Goal: Task Accomplishment & Management: Use online tool/utility

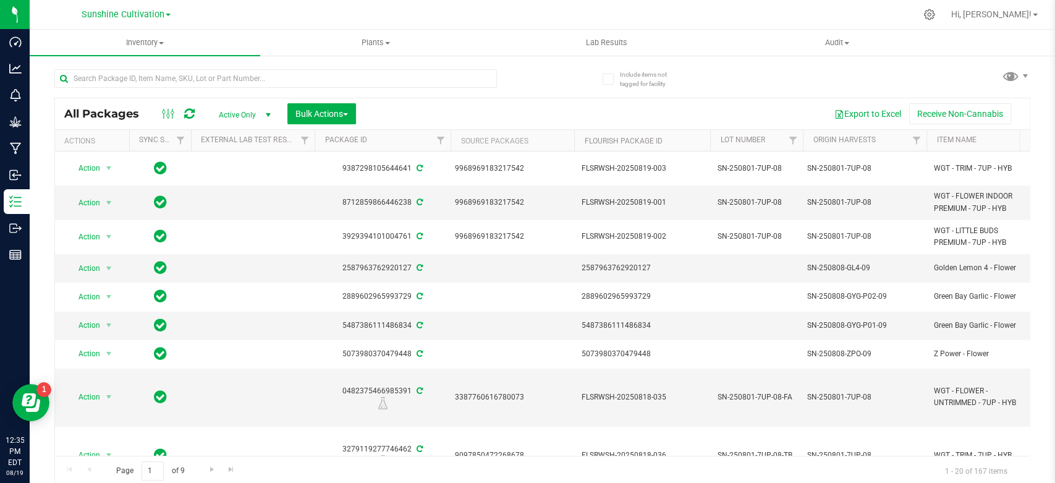
scroll to position [415, 0]
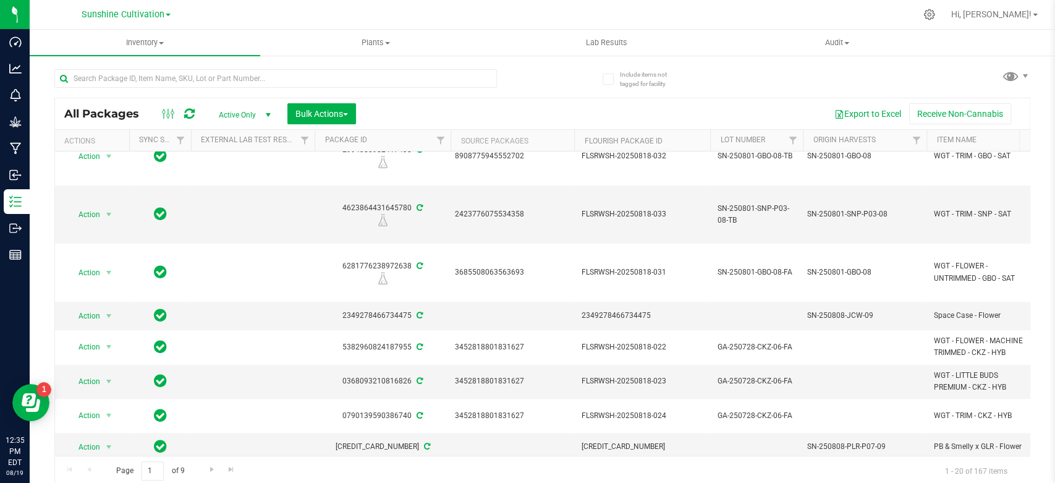
click at [158, 58] on div at bounding box center [298, 78] width 488 height 40
click at [150, 80] on input "text" at bounding box center [275, 78] width 443 height 19
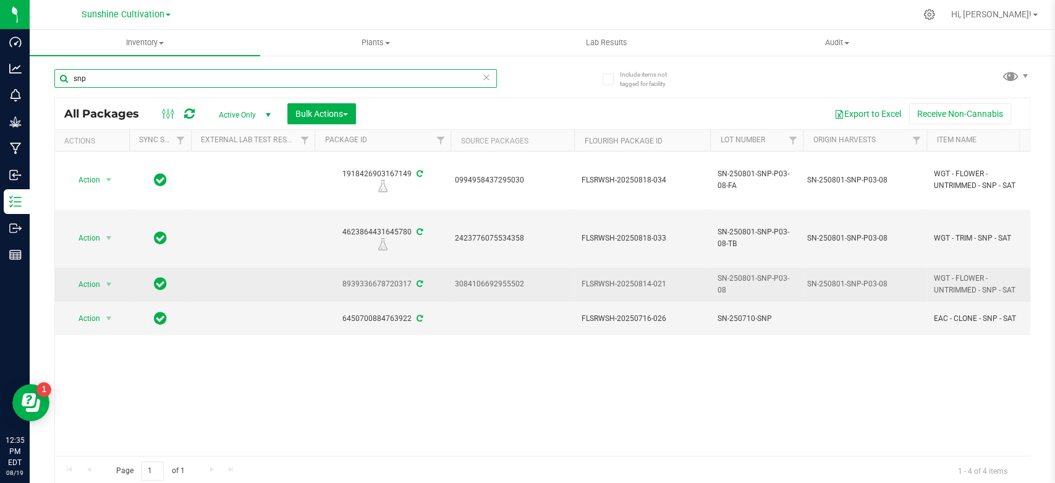
type input "snp"
click at [363, 278] on div "8939336678720317" at bounding box center [383, 284] width 140 height 12
copy div "8939336678720317"
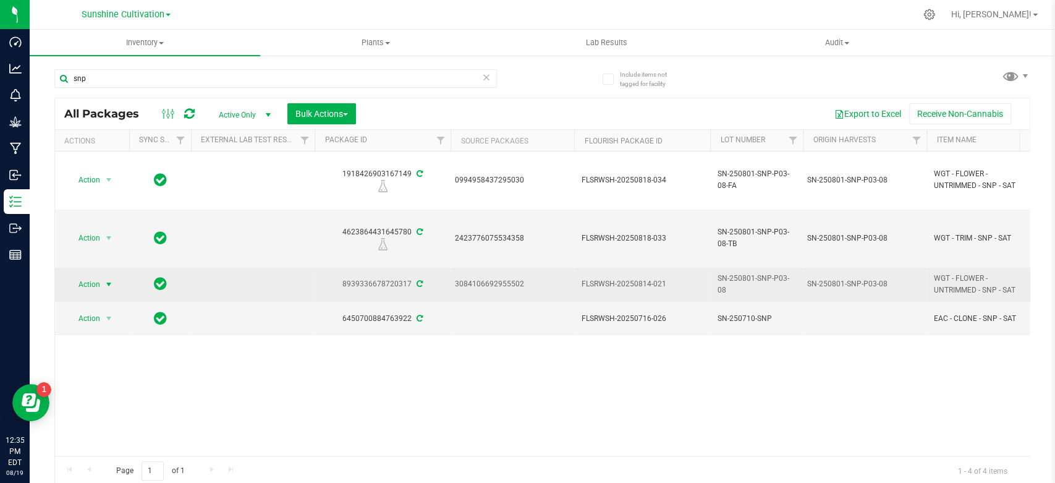
click at [113, 279] on span "select" at bounding box center [109, 284] width 10 height 10
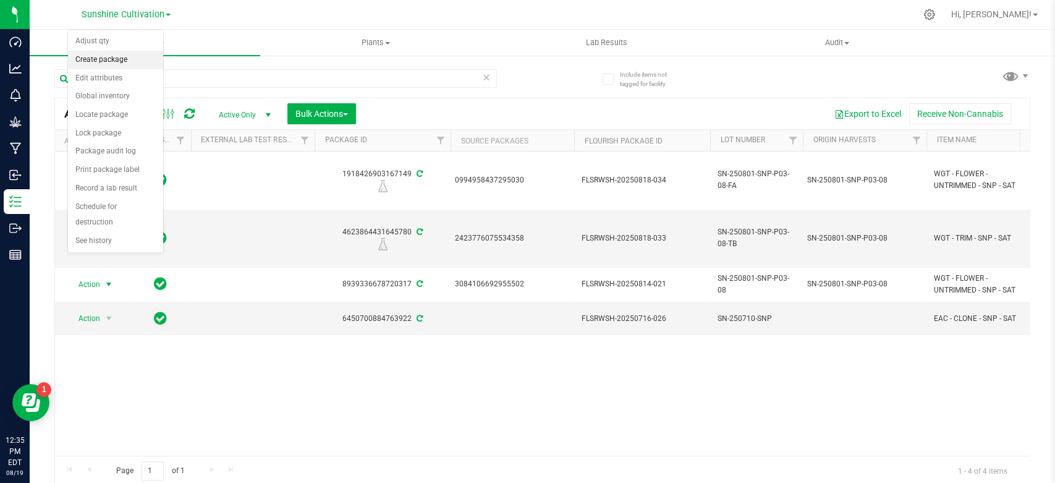
click at [97, 61] on li "Create package" at bounding box center [115, 60] width 95 height 19
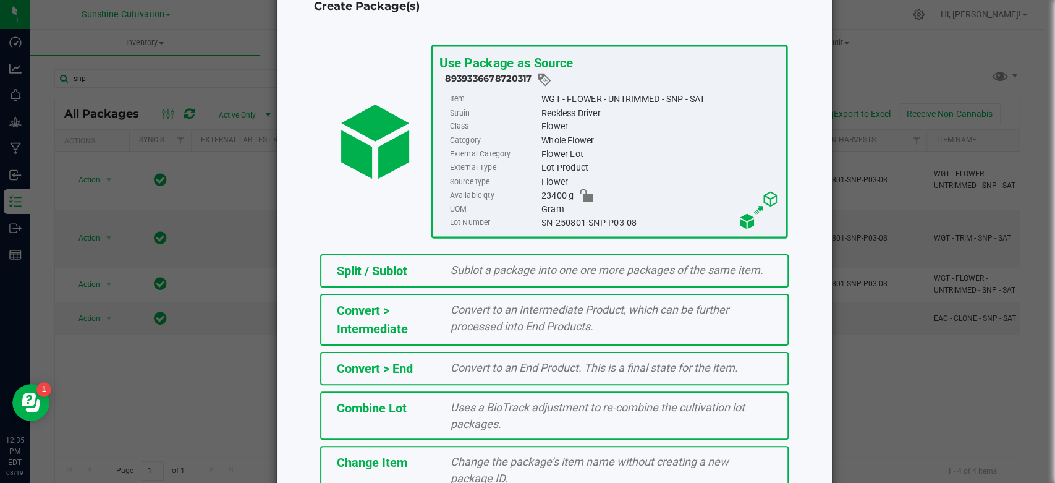
scroll to position [158, 0]
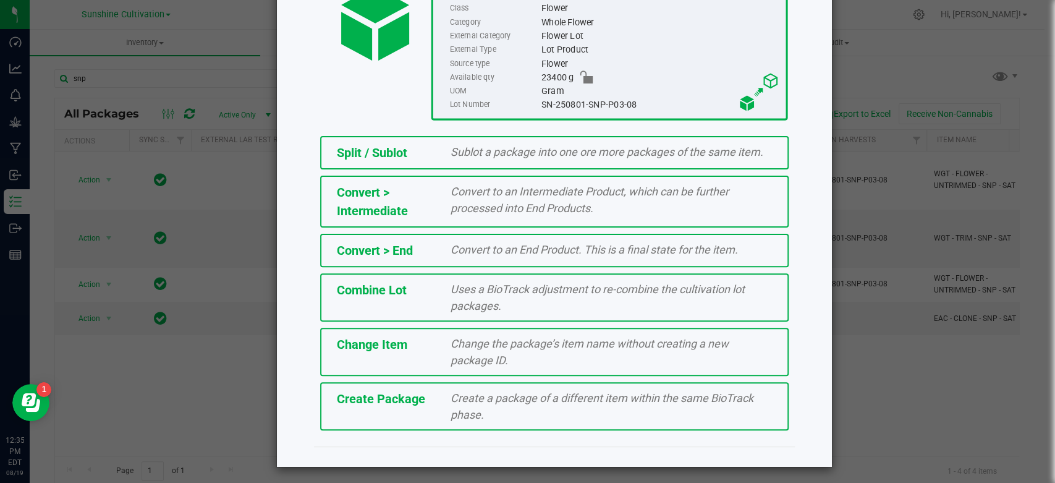
drag, startPoint x: 386, startPoint y: 435, endPoint x: 382, endPoint y: 402, distance: 33.0
click at [386, 435] on div "Use Package as Source 8939336678720317 Item WGT - FLOWER - UNTRIMMED - SNP - SA…" at bounding box center [554, 176] width 481 height 539
click at [382, 402] on span "Create Package" at bounding box center [381, 398] width 88 height 15
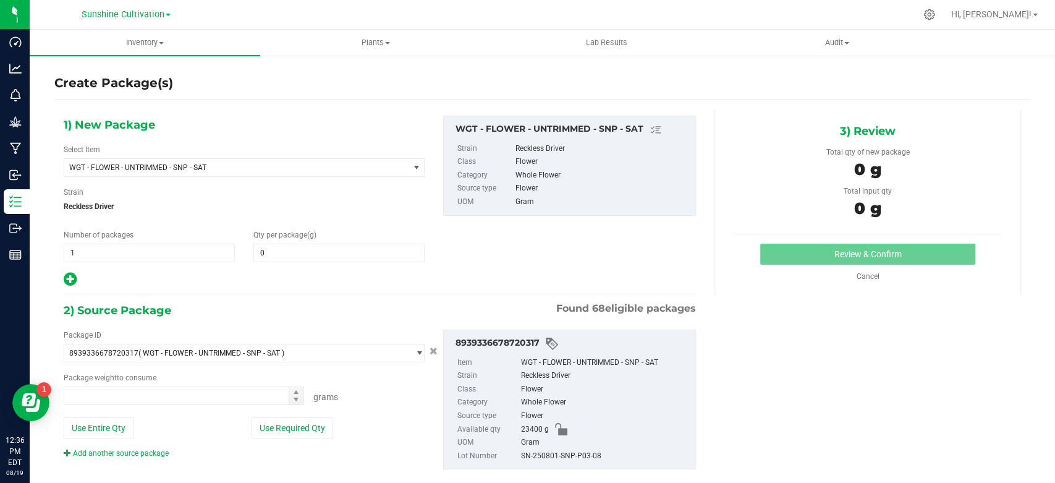
type input "0.0000"
type input "0.0000 g"
click at [213, 165] on span "WGT - FLOWER - UNTRIMMED - SNP - SAT" at bounding box center [229, 167] width 321 height 9
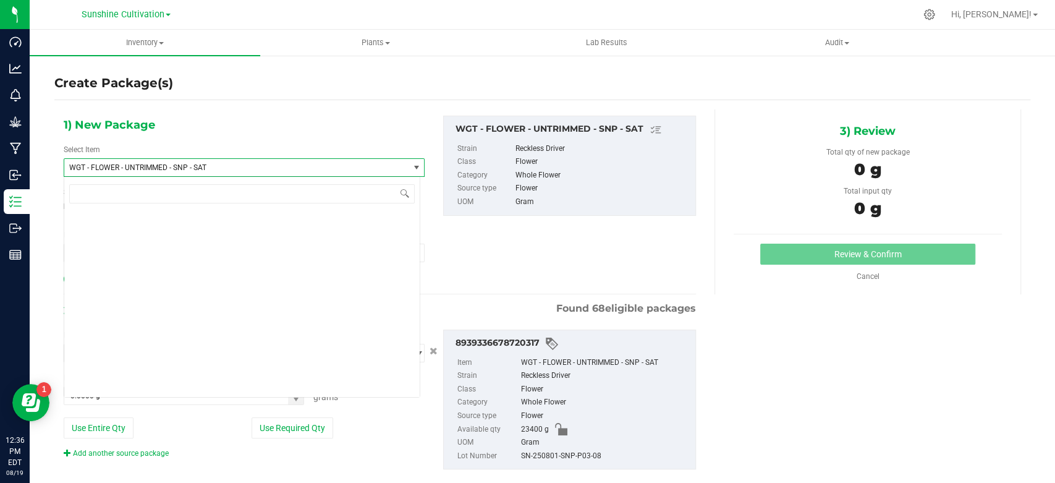
scroll to position [260190, 0]
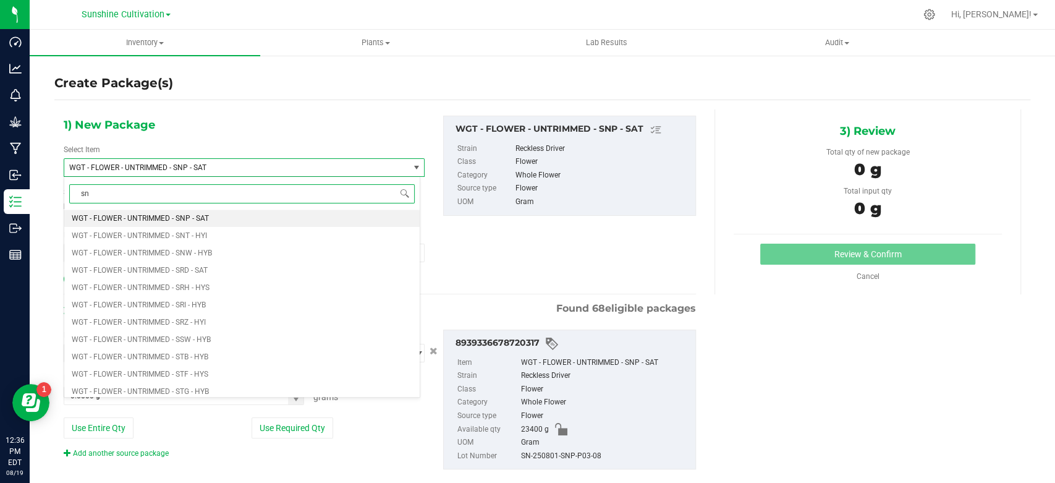
type input "snp"
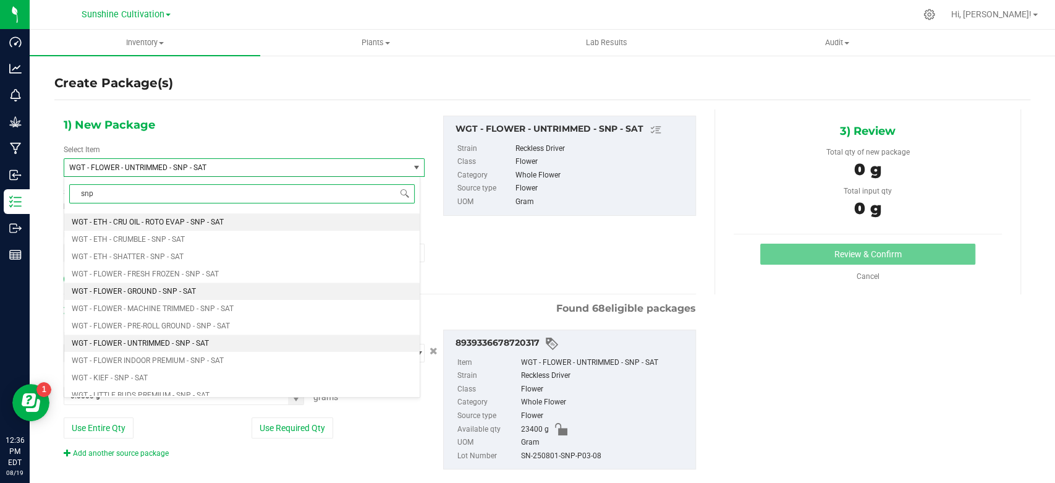
scroll to position [618, 0]
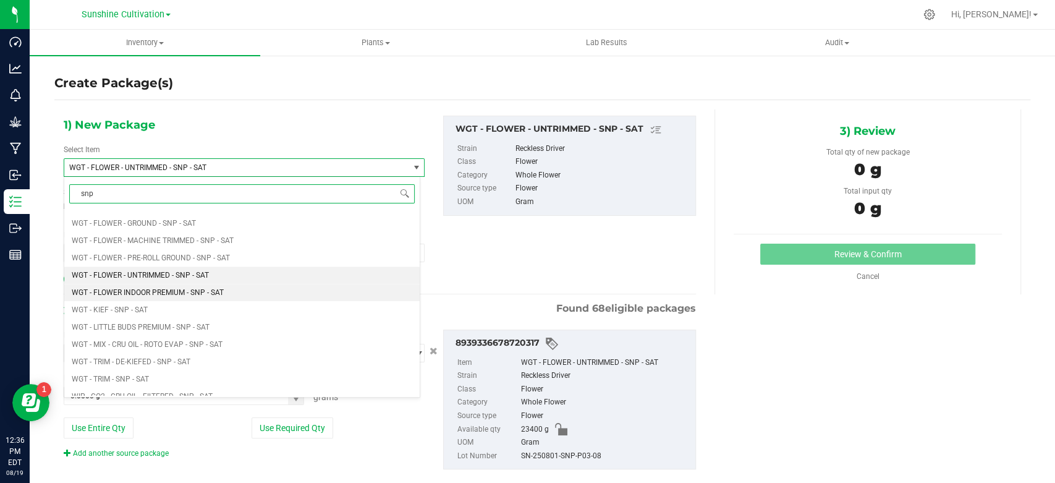
click at [255, 292] on li "WGT - FLOWER INDOOR PREMIUM - SNP - SAT" at bounding box center [241, 292] width 355 height 17
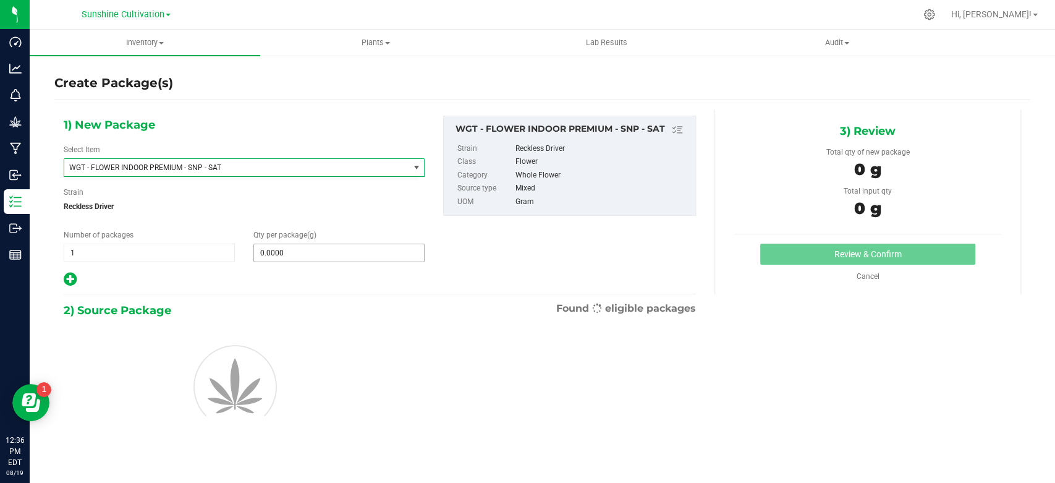
type input "0.0000"
click at [282, 250] on input "0.0000" at bounding box center [339, 252] width 170 height 17
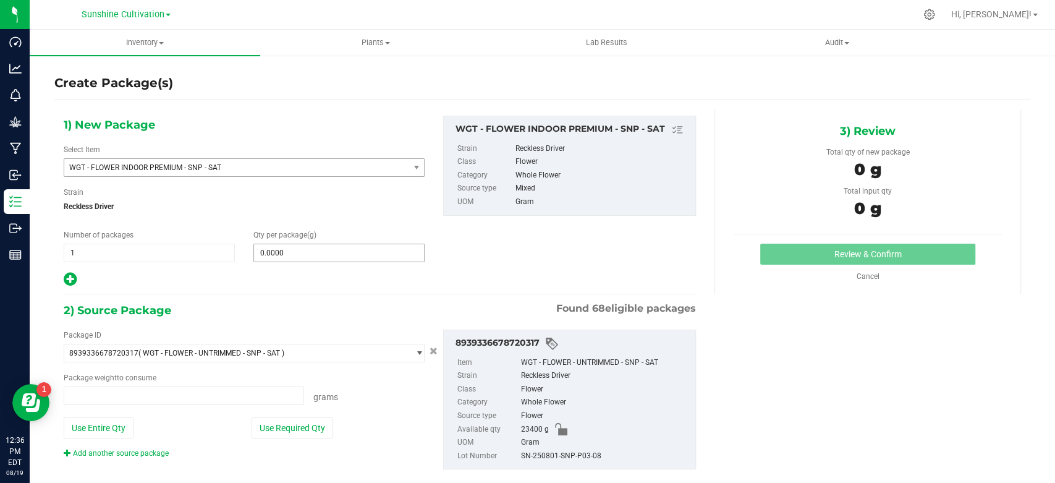
type input "0.0000 g"
type input "0"
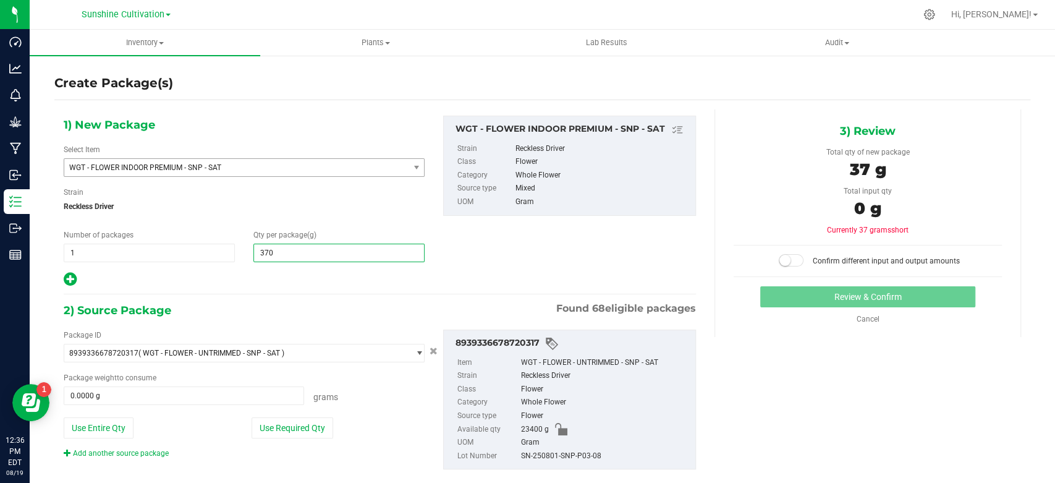
type input "3700"
type input "3,700.0000"
click at [187, 399] on span at bounding box center [184, 395] width 240 height 19
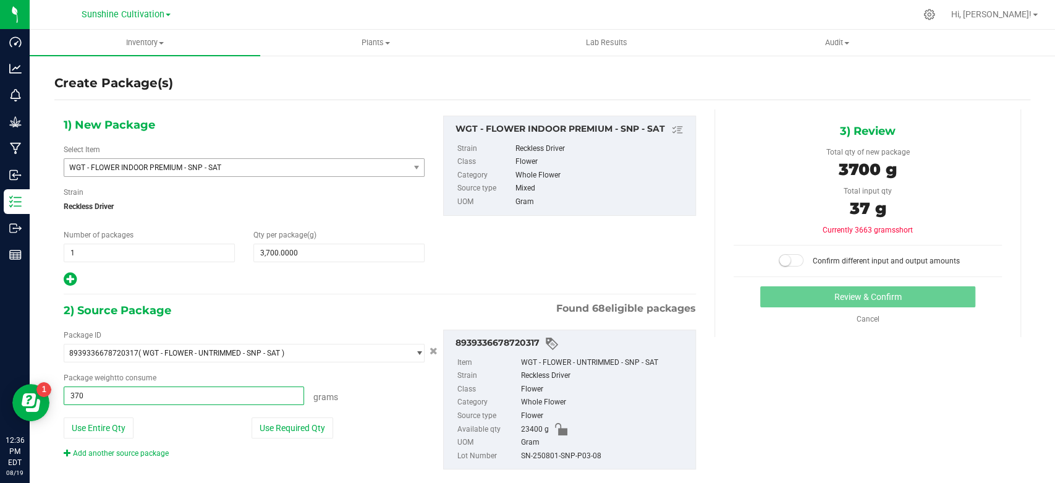
type input "3700"
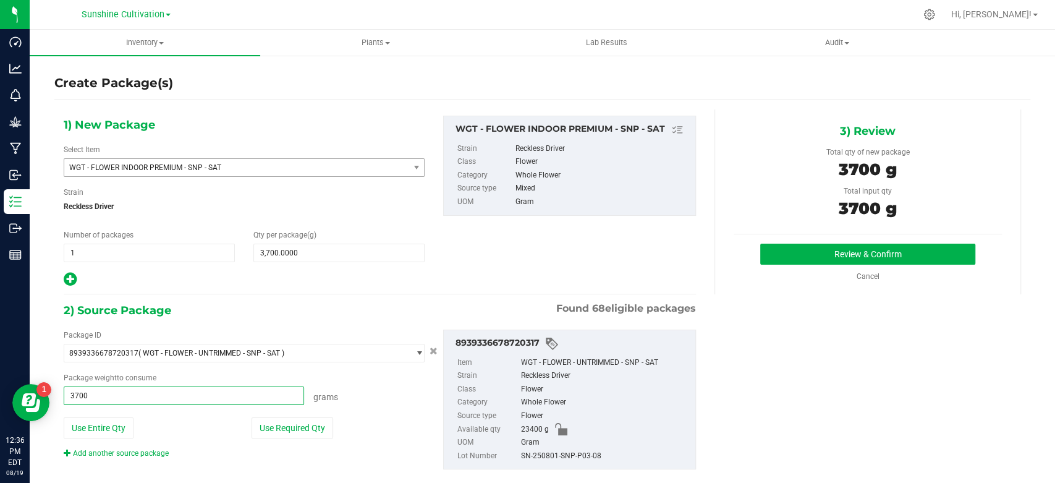
type input "3700.0000 g"
click at [546, 454] on div "SN-250801-SNP-P03-08" at bounding box center [605, 456] width 168 height 14
copy div "SN-250801-SNP-P03-08"
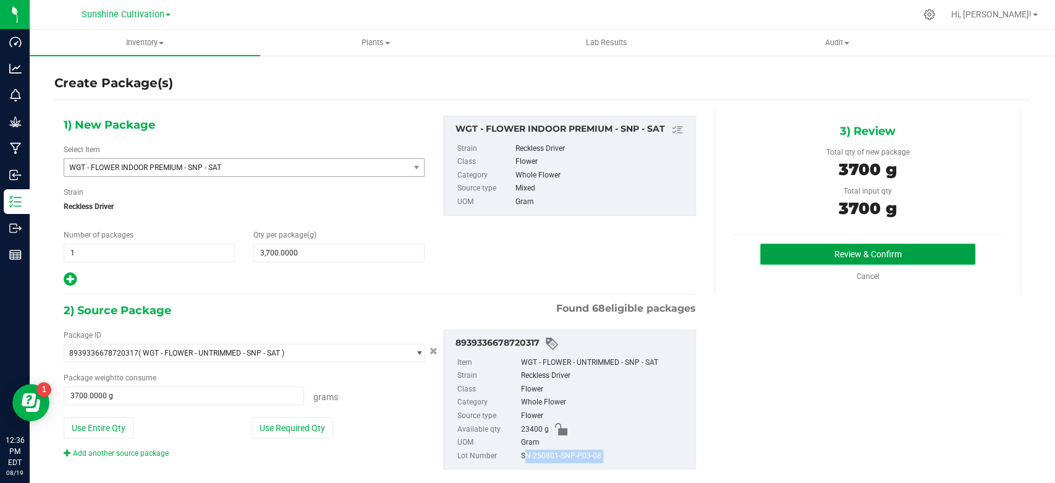
click at [789, 259] on button "Review & Confirm" at bounding box center [867, 254] width 214 height 21
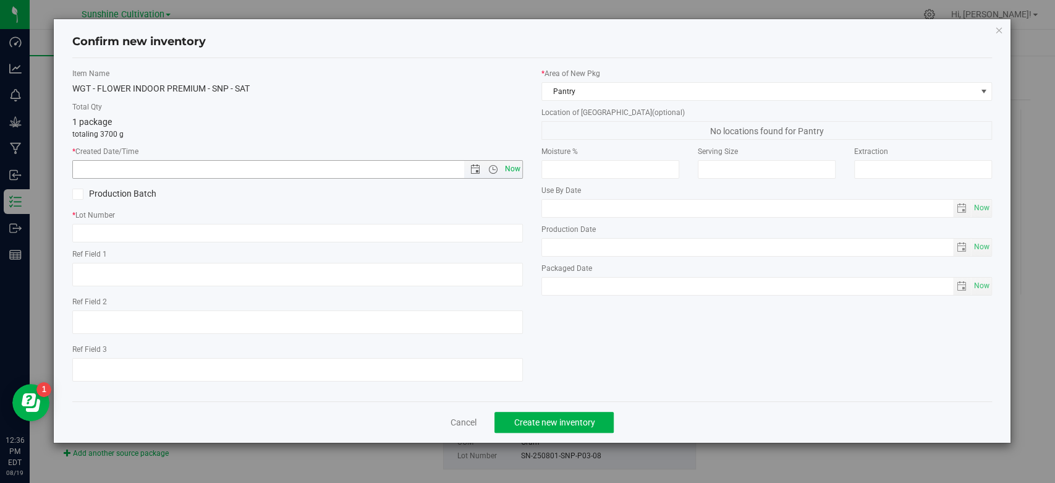
click at [519, 163] on span "Now" at bounding box center [513, 169] width 21 height 18
type input "[DATE] 12:36 PM"
click at [488, 233] on input "text" at bounding box center [297, 233] width 451 height 19
paste input "SN-250801-SNP-P03-08"
type input "SN-250801-SNP-P03-08"
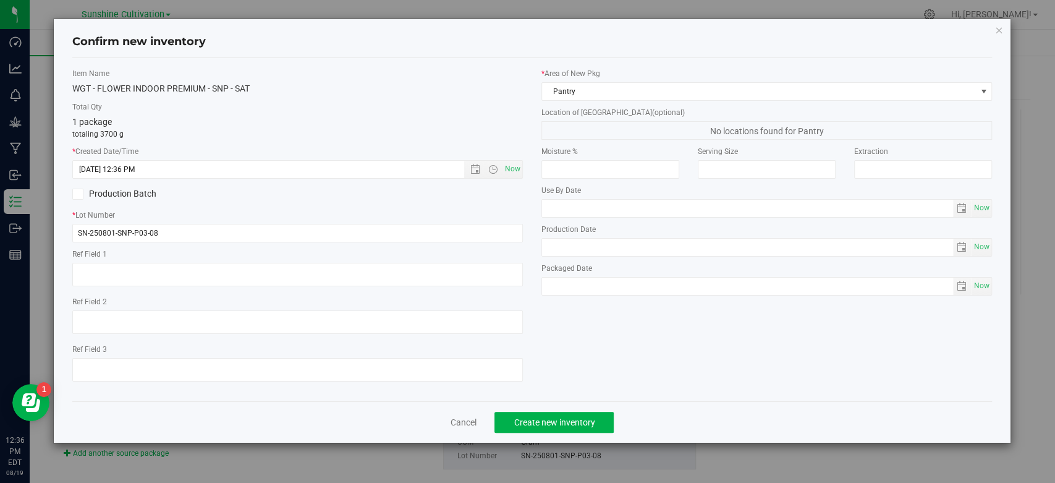
drag, startPoint x: 537, startPoint y: 400, endPoint x: 543, endPoint y: 409, distance: 11.5
click at [537, 401] on div "Confirm new inventory Item Name WGT - FLOWER INDOOR PREMIUM - SNP - SAT Total Q…" at bounding box center [532, 230] width 957 height 423
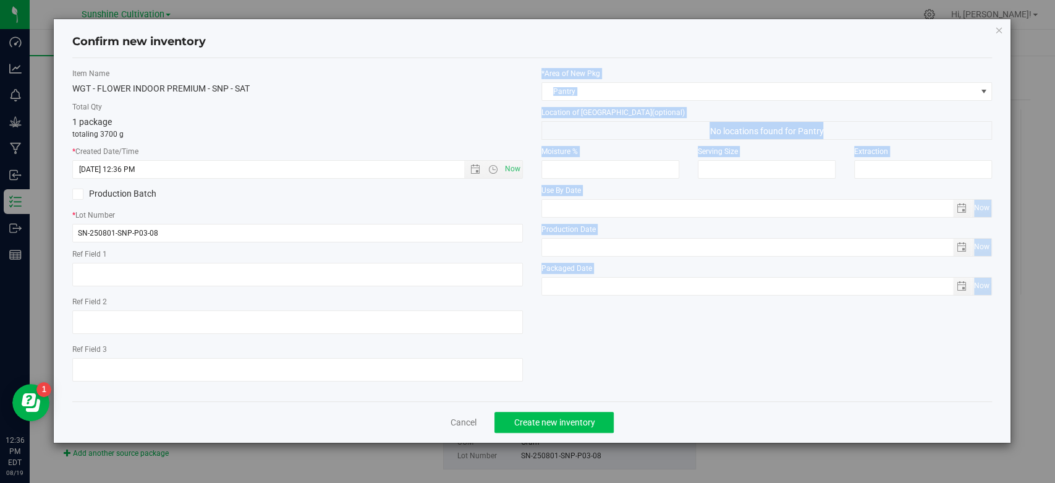
click at [547, 420] on span "Create new inventory" at bounding box center [554, 422] width 81 height 10
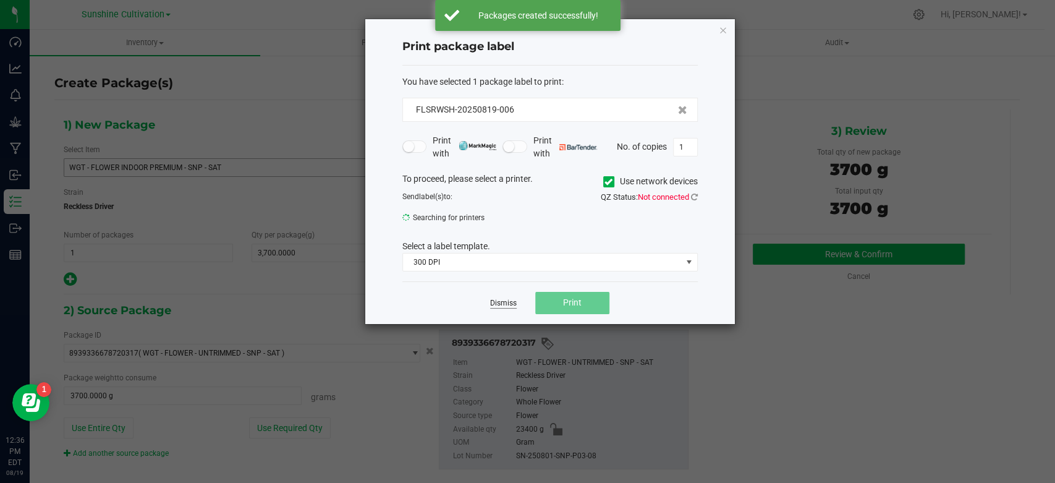
click at [494, 302] on link "Dismiss" at bounding box center [503, 303] width 27 height 11
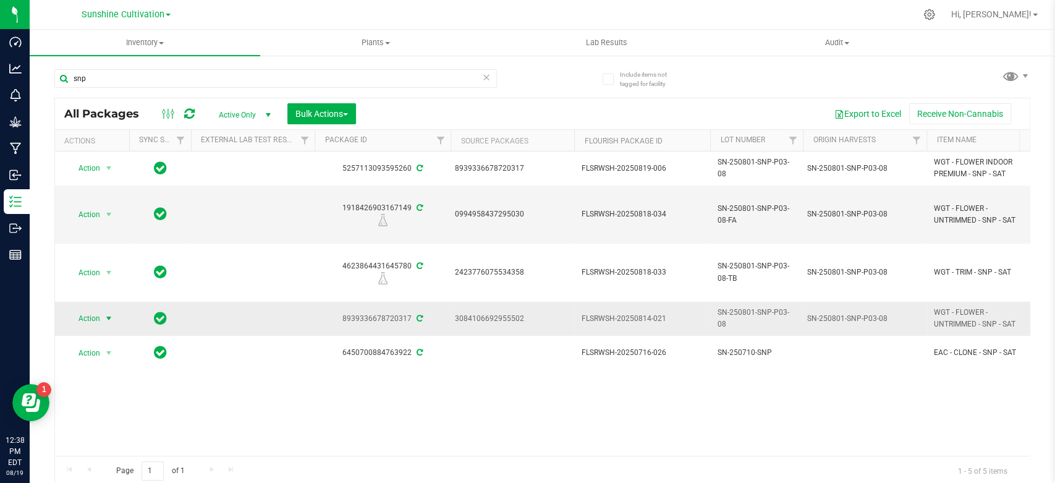
click at [102, 310] on span "select" at bounding box center [108, 318] width 15 height 17
click at [114, 97] on li "Create package" at bounding box center [115, 94] width 95 height 19
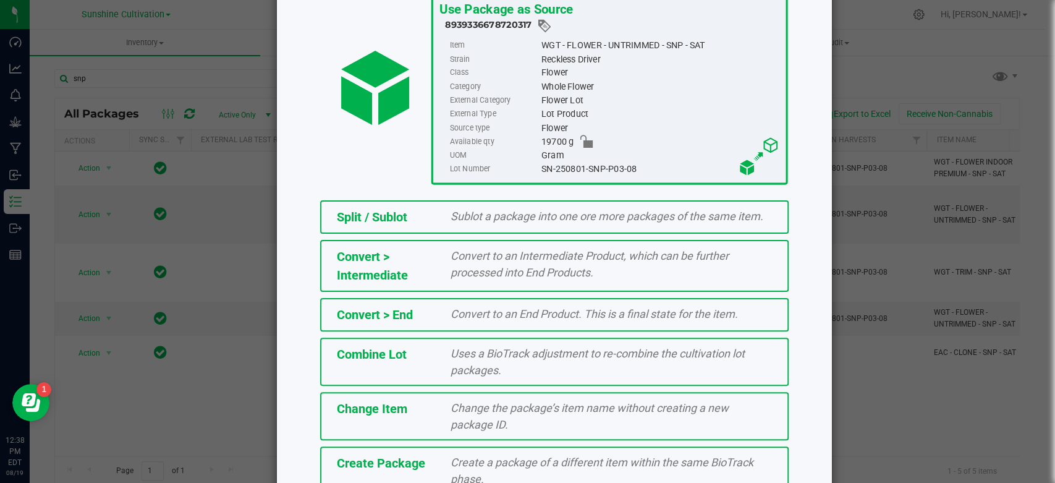
scroll to position [158, 0]
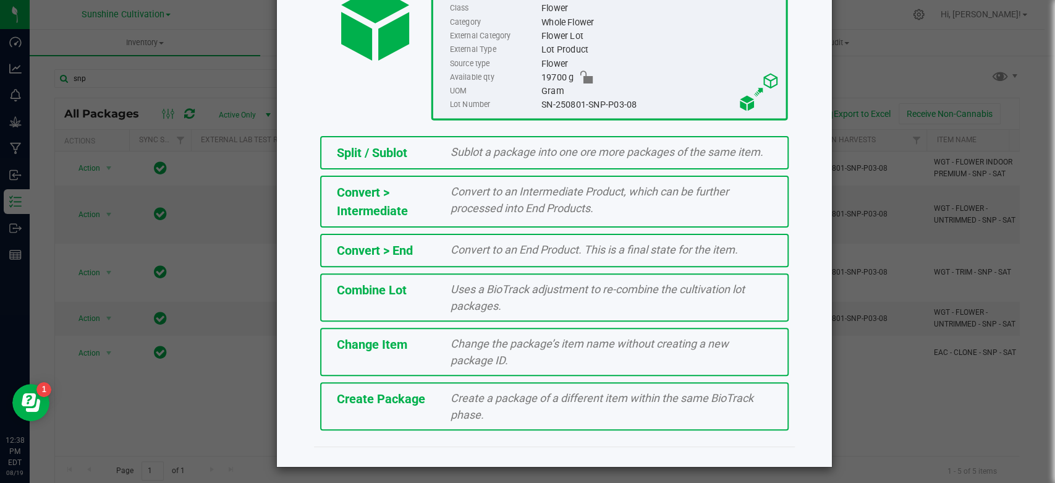
click at [393, 402] on span "Create Package" at bounding box center [381, 398] width 88 height 15
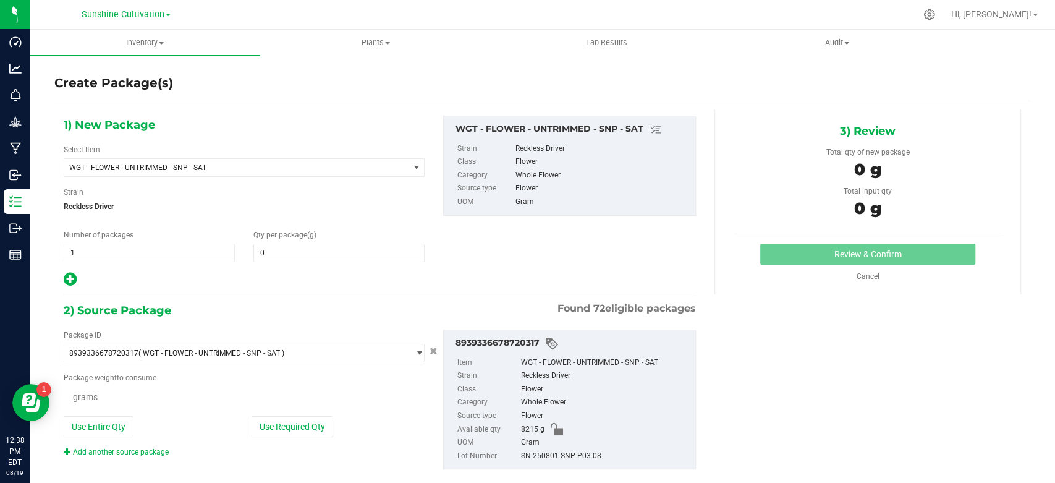
type input "0.0000"
click at [299, 172] on span "WGT - FLOWER - UNTRIMMED - SNP - SAT" at bounding box center [236, 167] width 344 height 17
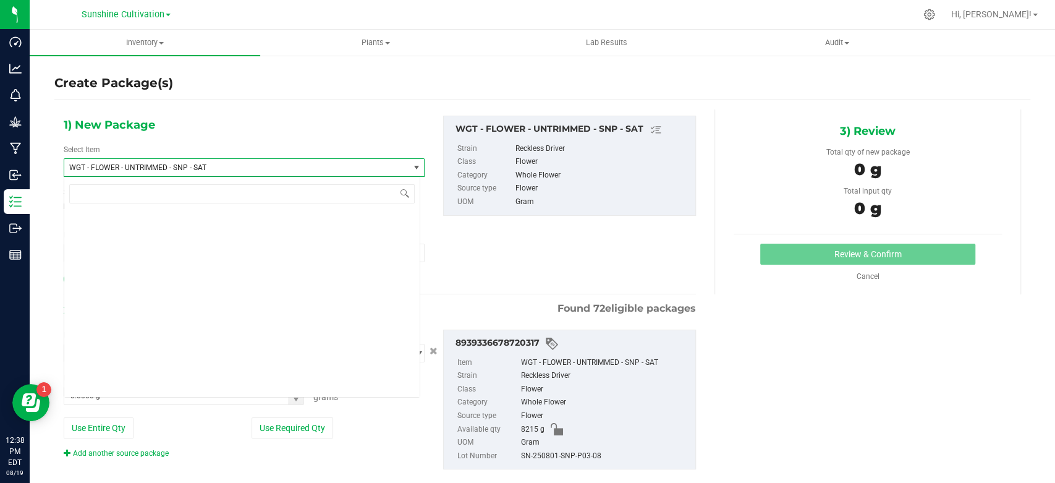
scroll to position [260190, 0]
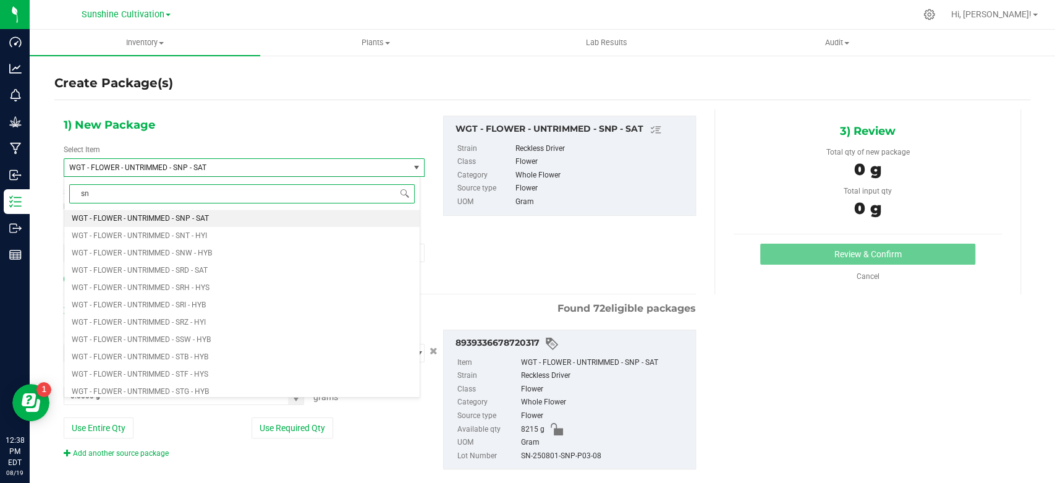
type input "snp"
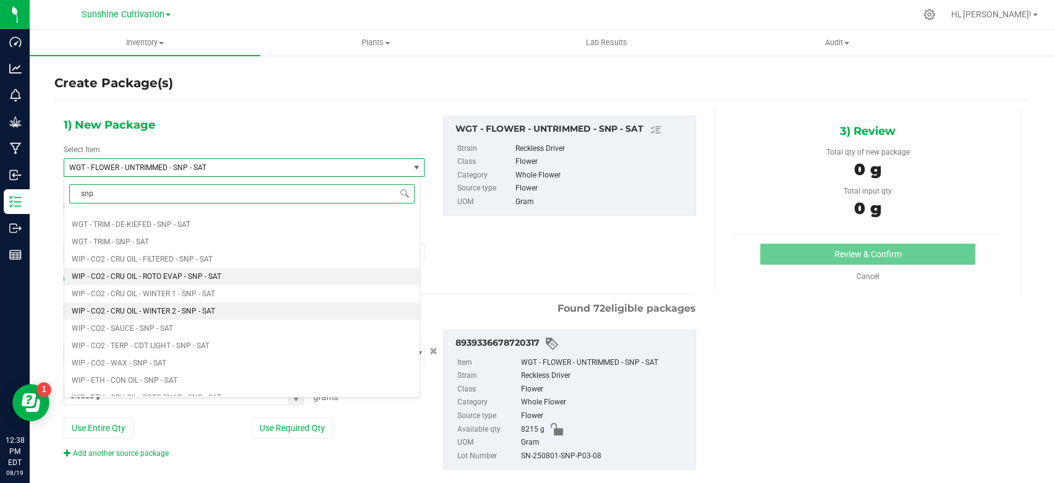
scroll to position [618, 0]
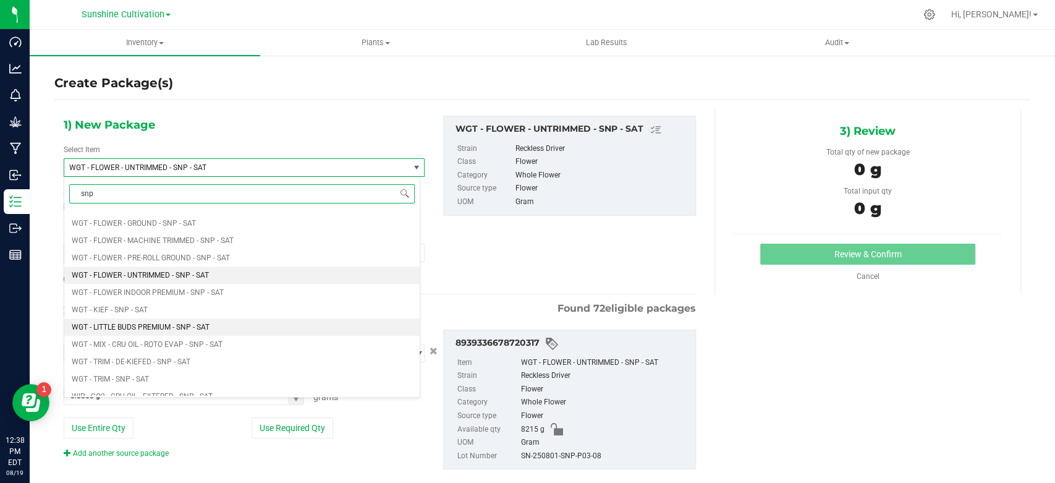
click at [188, 329] on span "WGT - LITTLE BUDS PREMIUM - SNP - SAT" at bounding box center [141, 327] width 138 height 9
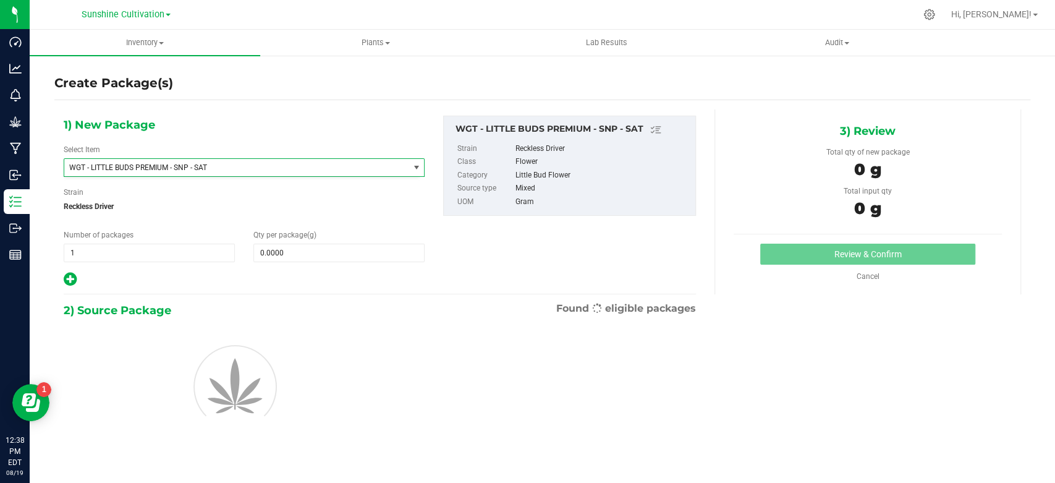
type input "0.0000"
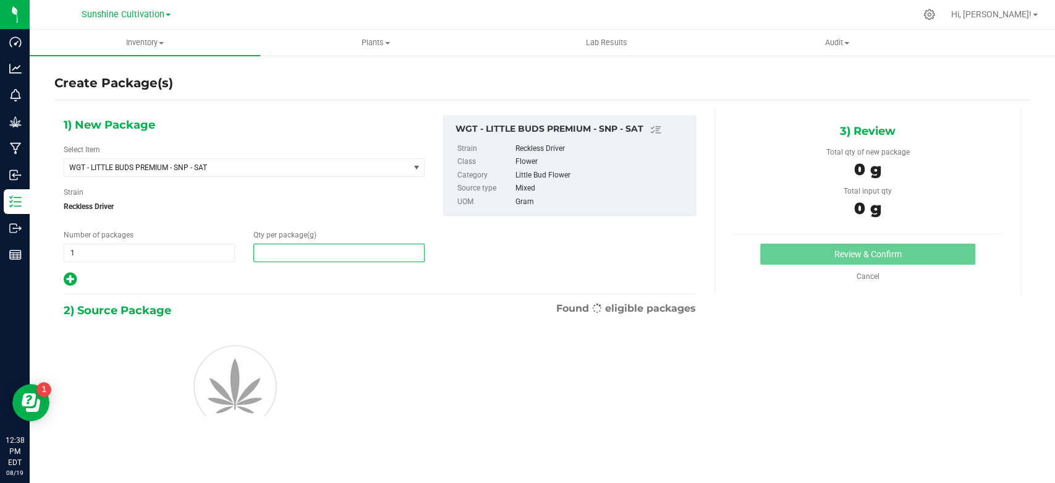
click at [291, 260] on span at bounding box center [338, 253] width 171 height 19
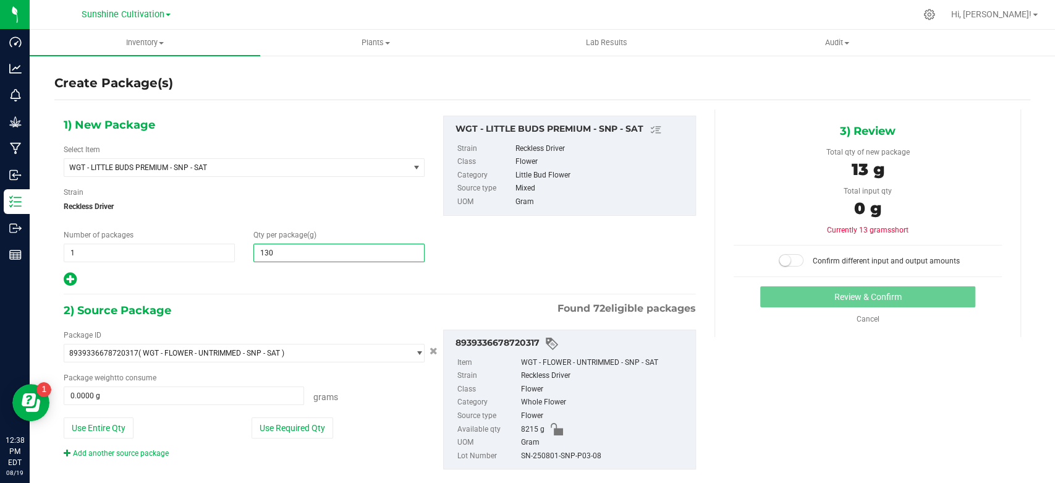
type input "1300"
type input "1,300.0000"
click at [141, 402] on div "Package ID 8939336678720317 ( WGT - FLOWER - UNTRIMMED - SNP - SAT ) 0111197343…" at bounding box center [244, 393] width 380 height 129
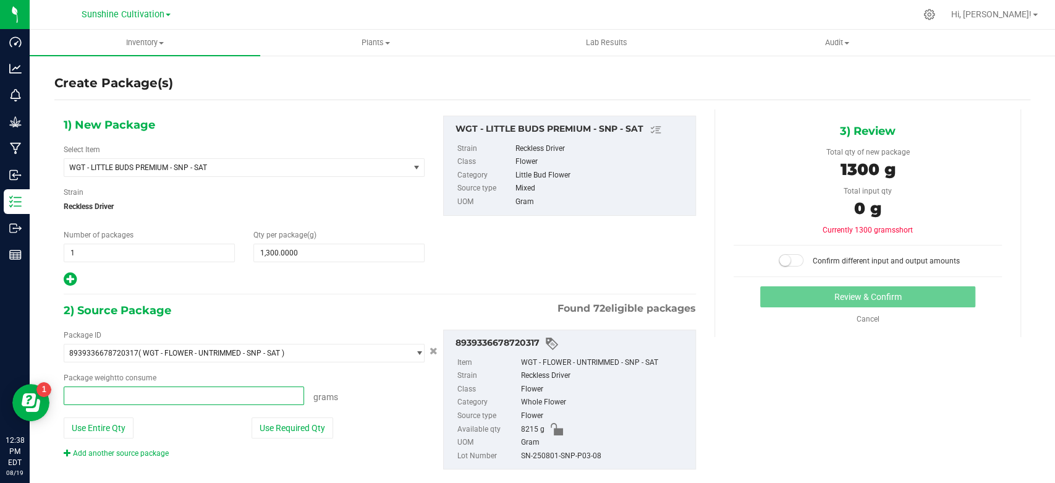
click at [140, 400] on input "text" at bounding box center [183, 395] width 239 height 17
type input "1300"
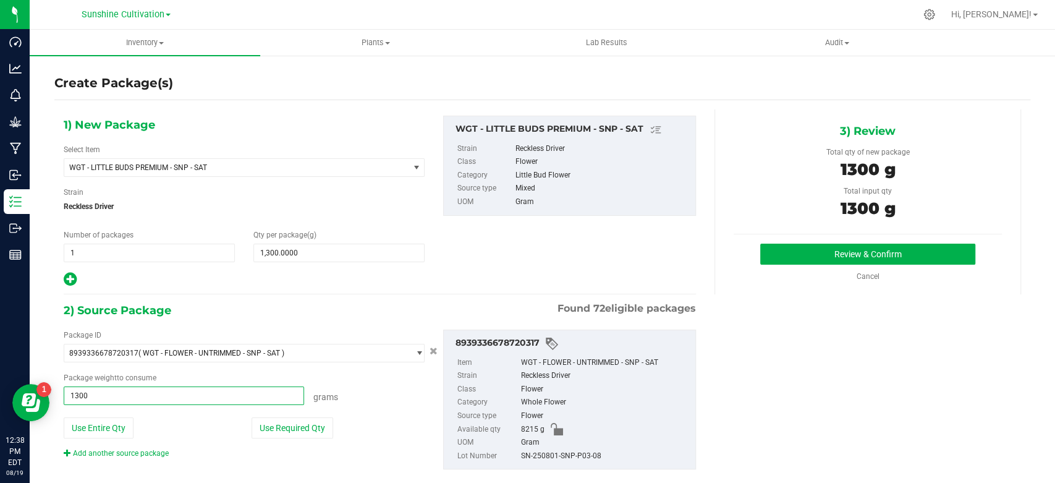
type input "1300.0000 g"
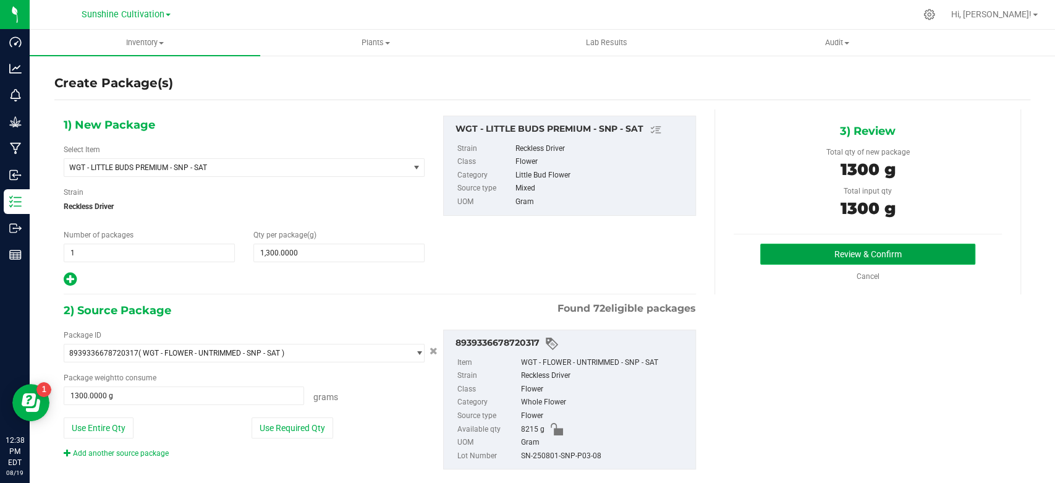
click at [826, 253] on button "Review & Confirm" at bounding box center [867, 254] width 214 height 21
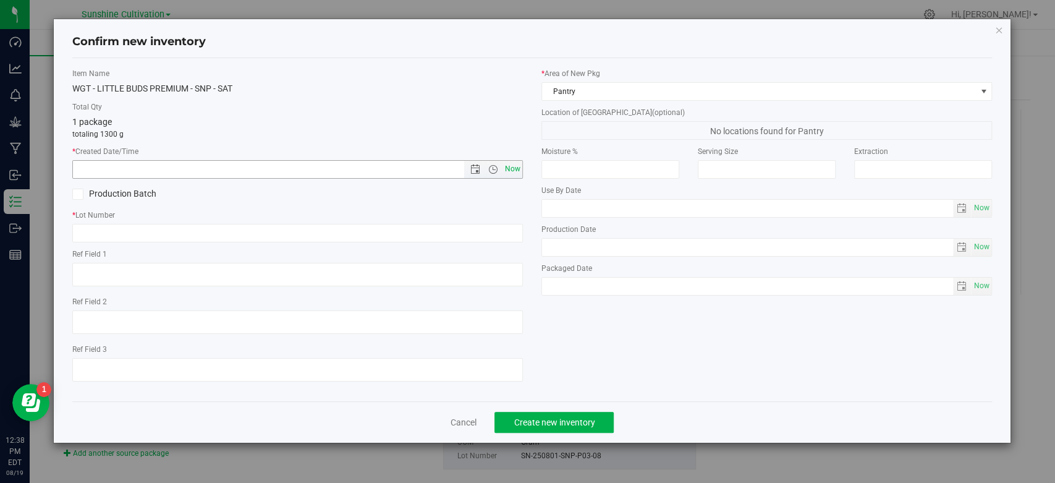
click at [519, 169] on span "Now" at bounding box center [513, 169] width 21 height 18
type input "[DATE] 12:38 PM"
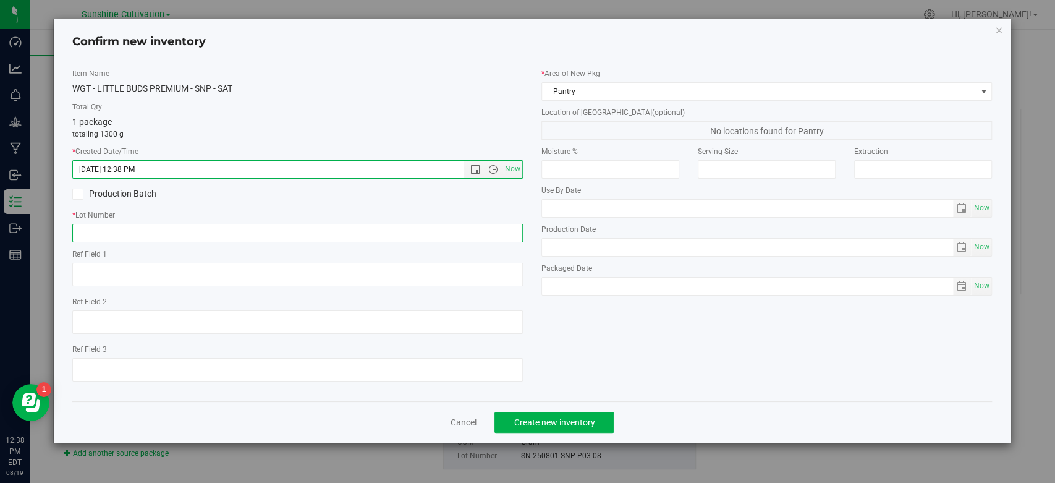
drag, startPoint x: 490, startPoint y: 230, endPoint x: 484, endPoint y: 238, distance: 10.1
click at [490, 231] on input "text" at bounding box center [297, 233] width 451 height 19
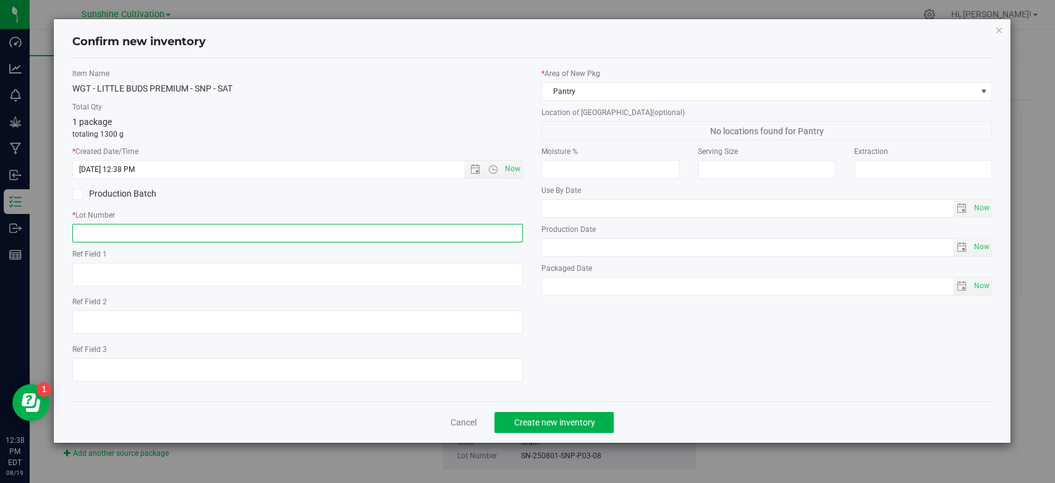
paste input "SN-250801-SNP-P03-08"
type input "SN-250801-SNP-P03-08"
click at [544, 410] on div "Cancel Create new inventory" at bounding box center [532, 421] width 920 height 41
click at [545, 415] on button "Create new inventory" at bounding box center [554, 422] width 119 height 21
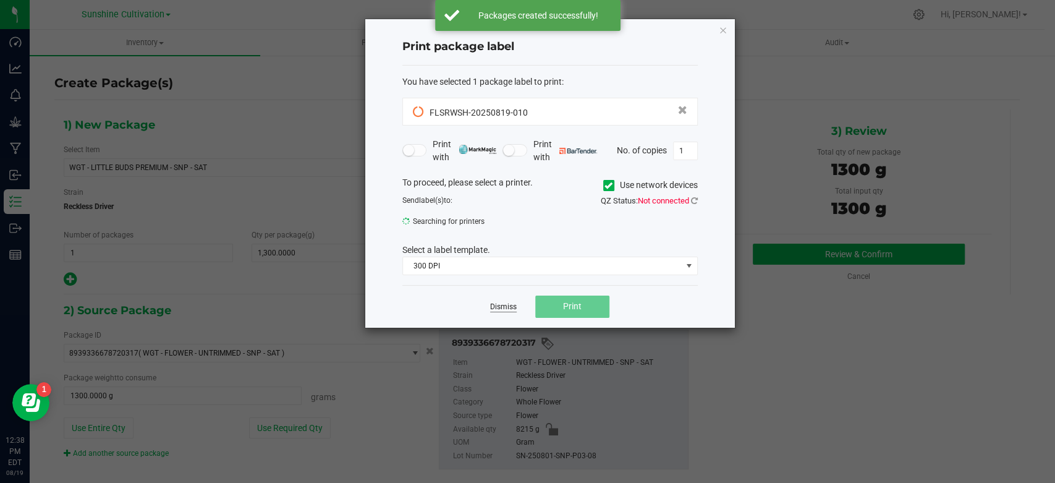
click at [504, 305] on link "Dismiss" at bounding box center [503, 307] width 27 height 11
